Goal: Transaction & Acquisition: Subscribe to service/newsletter

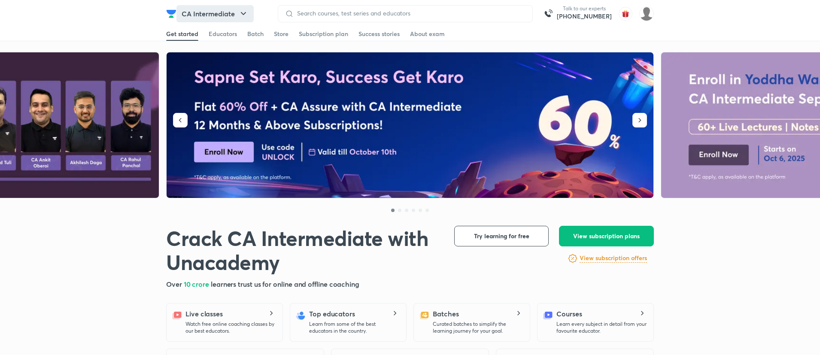
click at [215, 9] on button "CA Intermediate" at bounding box center [215, 13] width 77 height 17
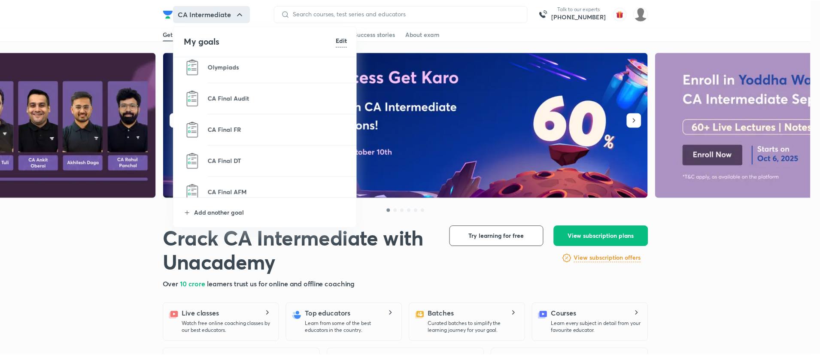
scroll to position [925, 0]
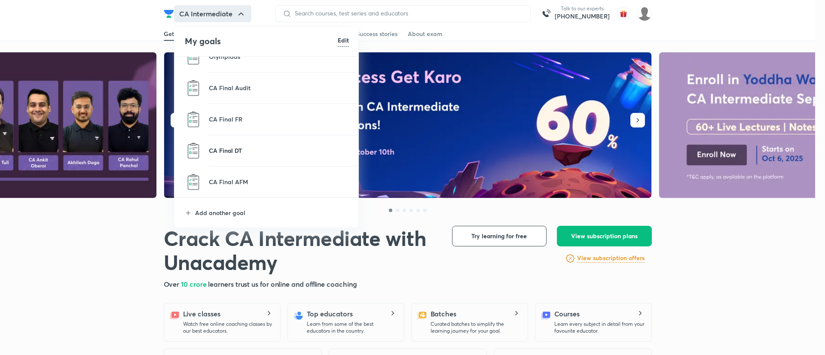
click at [233, 149] on p "CA Final DT" at bounding box center [279, 150] width 140 height 9
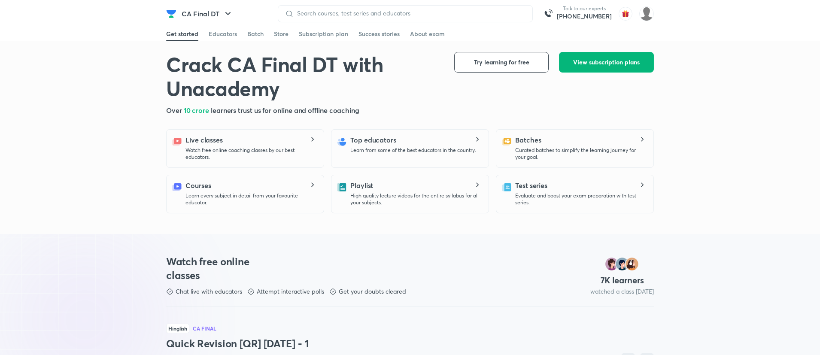
click at [576, 59] on span "View subscription plans" at bounding box center [606, 62] width 67 height 9
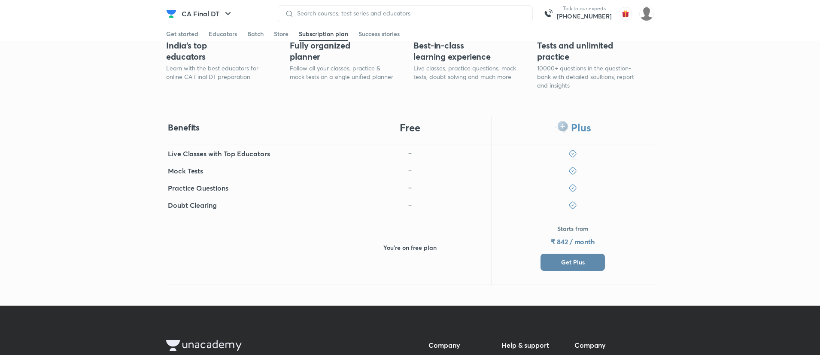
scroll to position [331, 0]
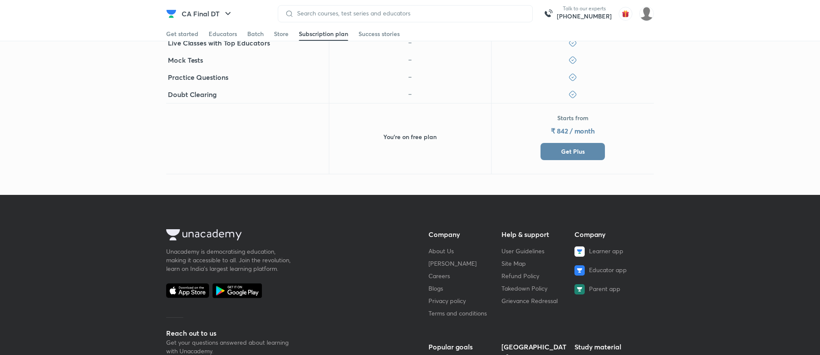
click at [569, 147] on span "Get Plus" at bounding box center [573, 151] width 24 height 9
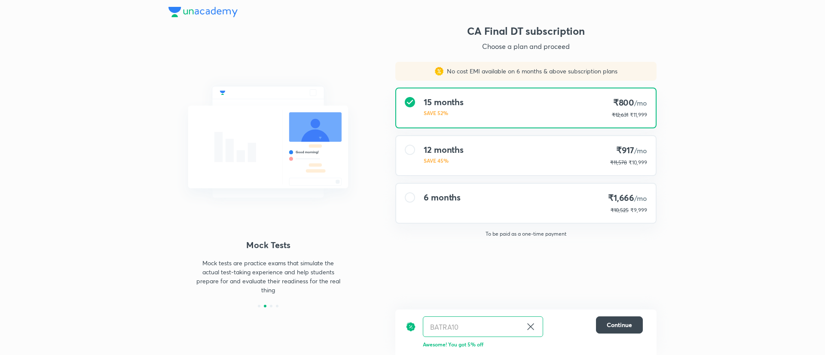
click at [527, 326] on icon at bounding box center [530, 327] width 10 height 10
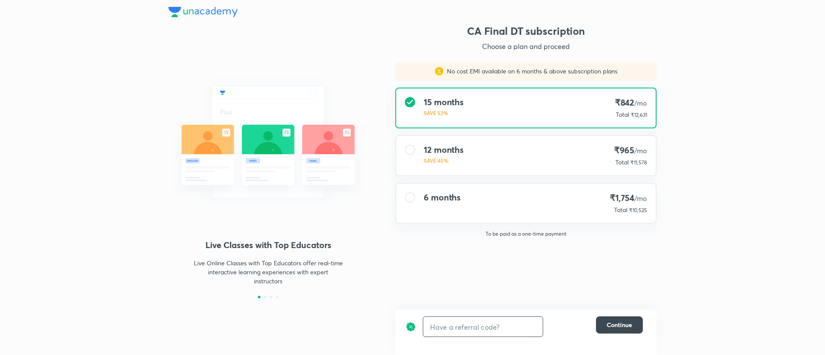
click at [411, 201] on div at bounding box center [410, 197] width 10 height 10
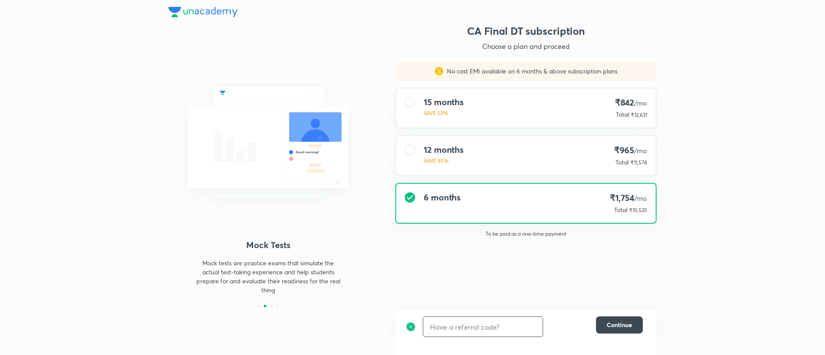
click at [452, 332] on input "text" at bounding box center [482, 327] width 119 height 20
type input "CSG"
click at [451, 193] on h4 "6 months" at bounding box center [441, 197] width 37 height 10
